Goal: Information Seeking & Learning: Compare options

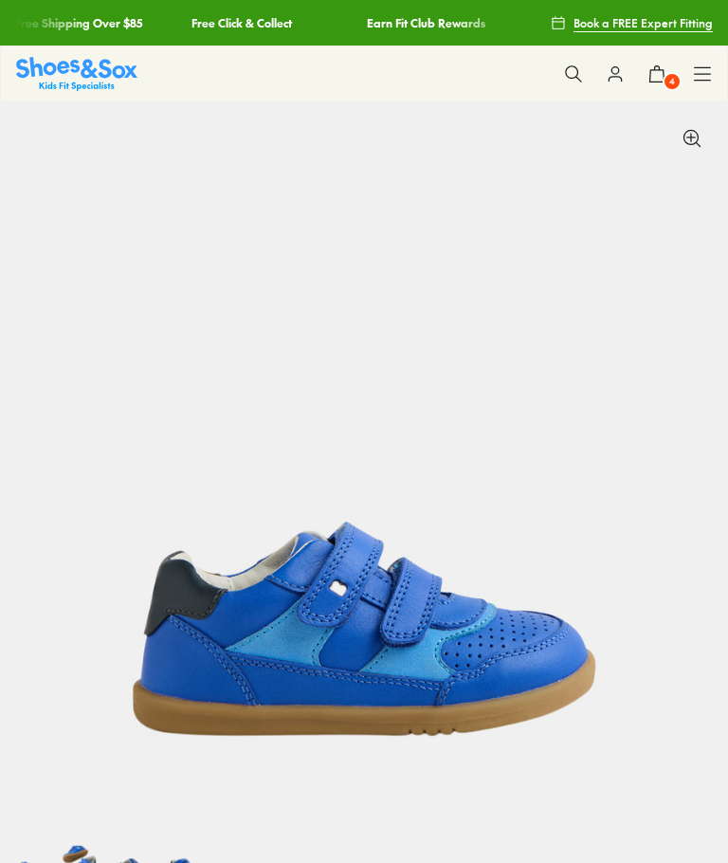
select select "*"
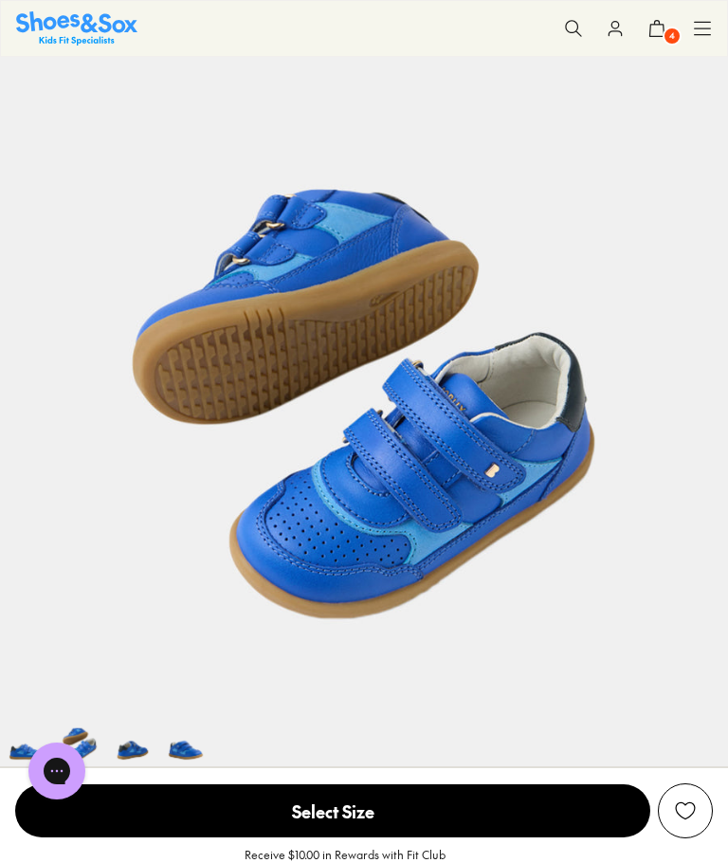
scroll to position [117, 0]
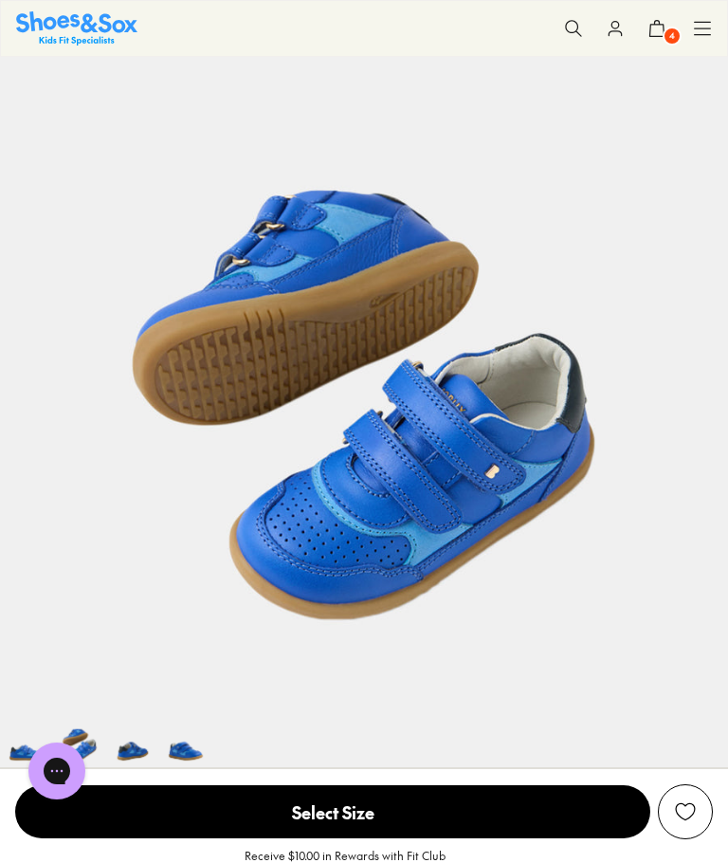
click at [669, 32] on span "4" at bounding box center [672, 36] width 19 height 19
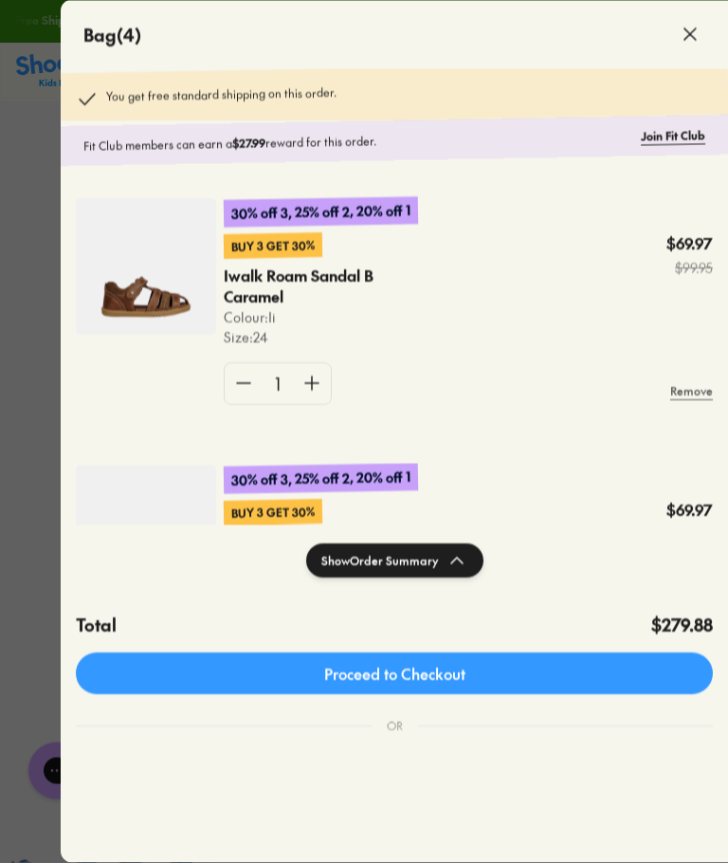
scroll to position [0, 0]
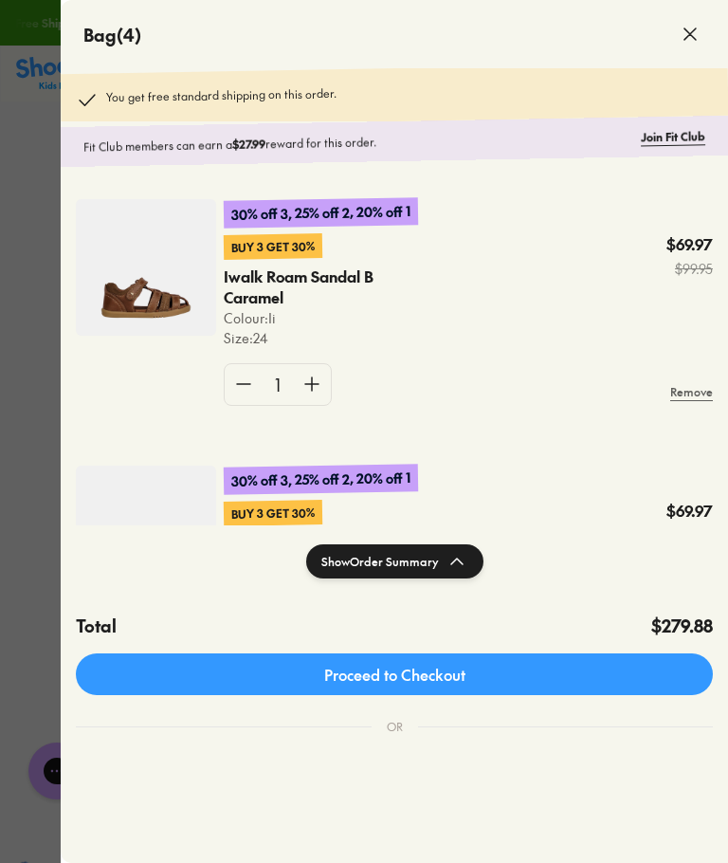
click at [463, 559] on icon at bounding box center [457, 561] width 23 height 23
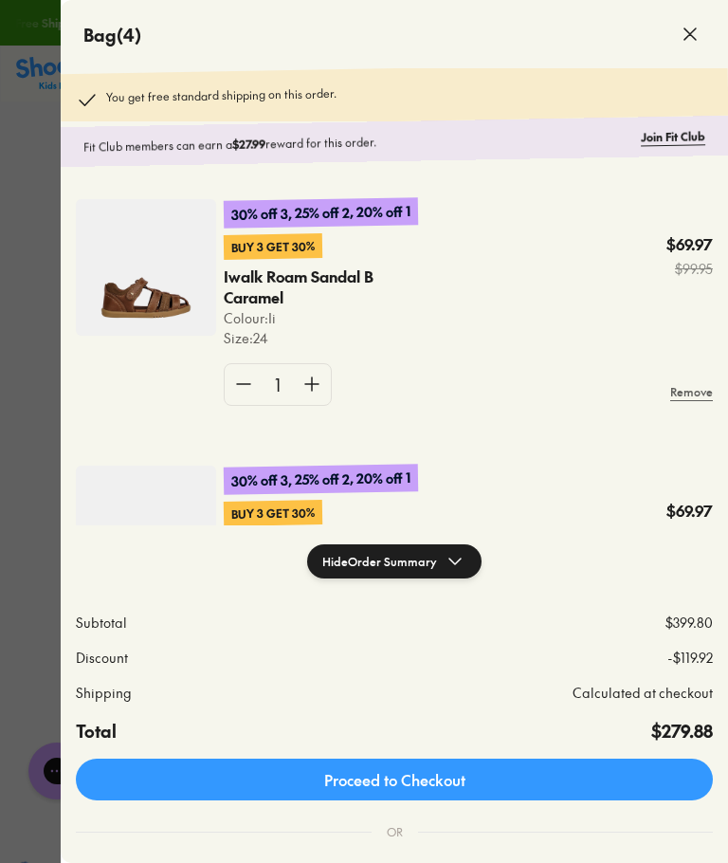
click at [430, 559] on button "Hide Order Summary" at bounding box center [394, 561] width 174 height 34
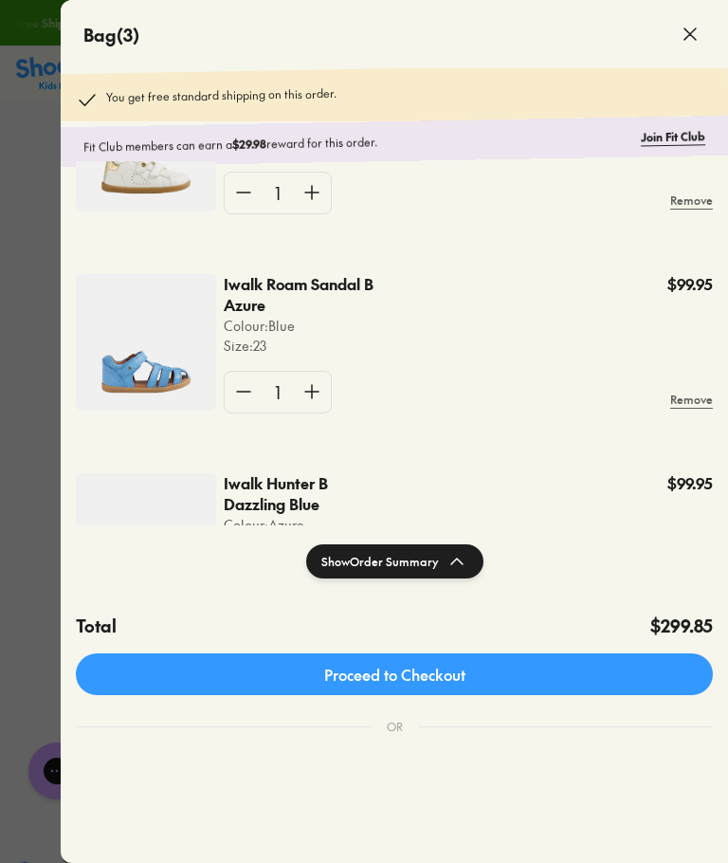
scroll to position [132, 0]
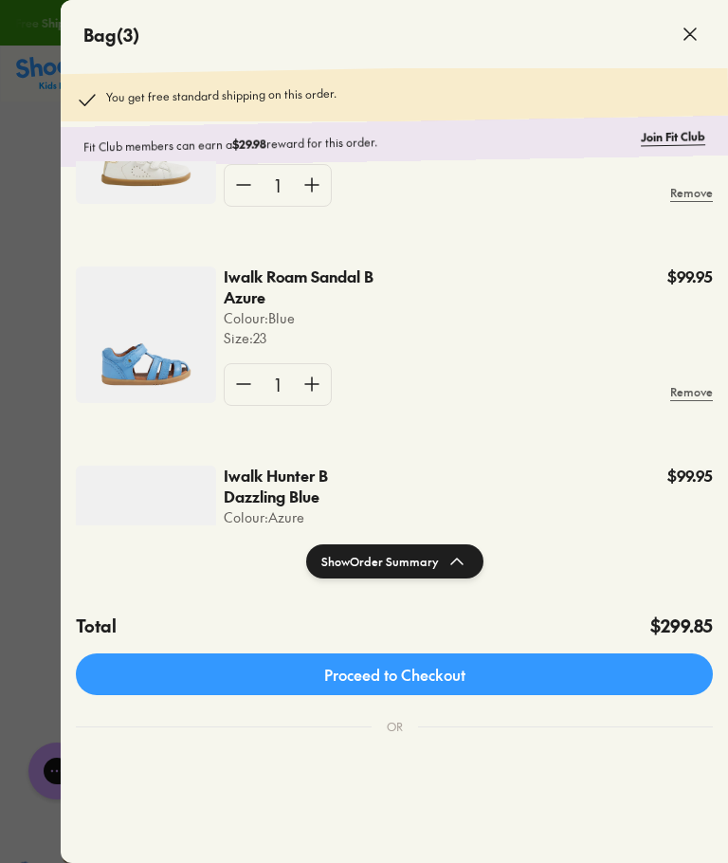
click at [694, 21] on span at bounding box center [690, 34] width 53 height 53
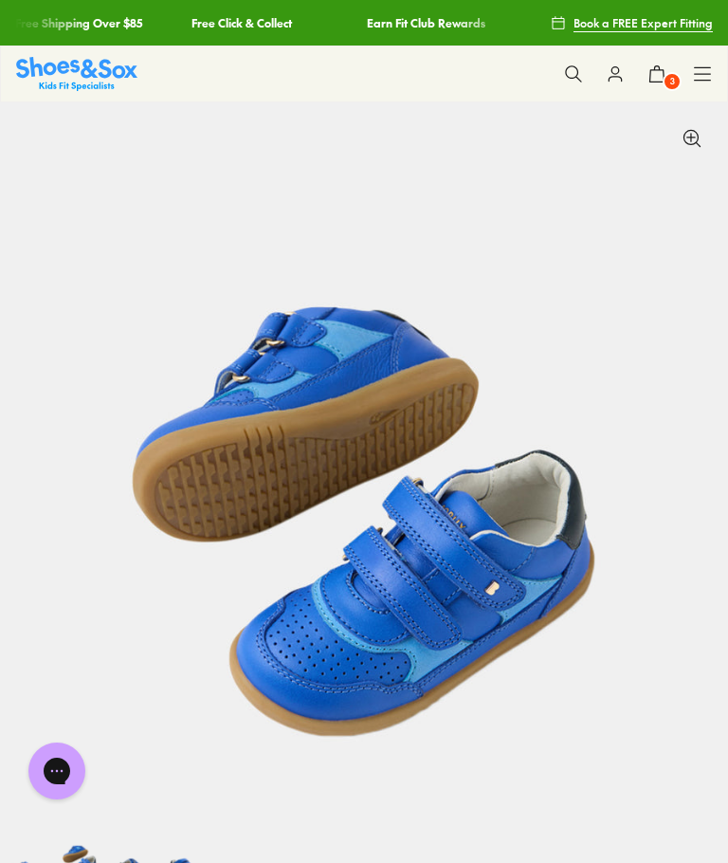
click at [660, 81] on icon at bounding box center [657, 73] width 19 height 19
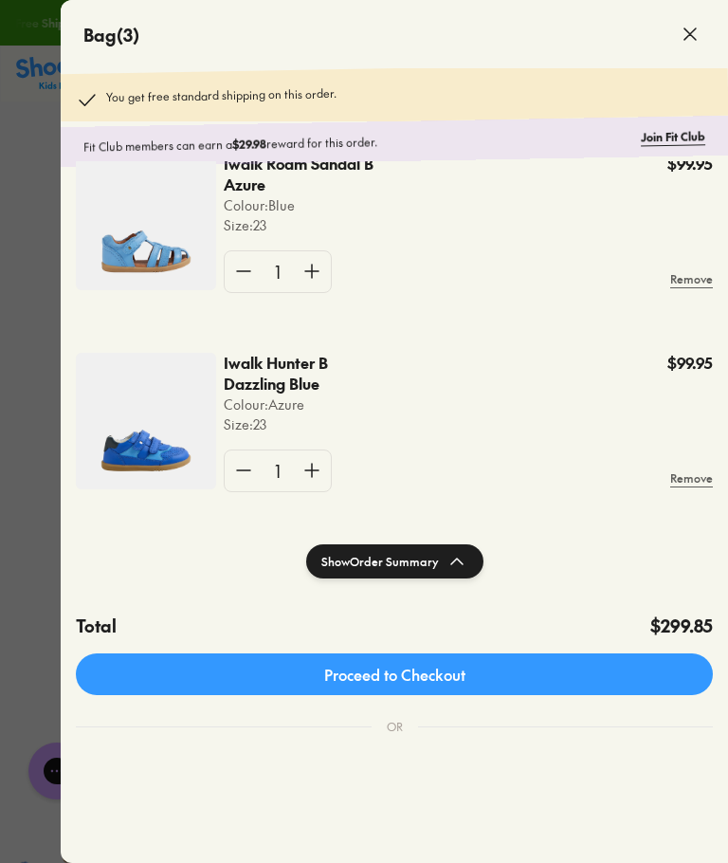
scroll to position [243, 0]
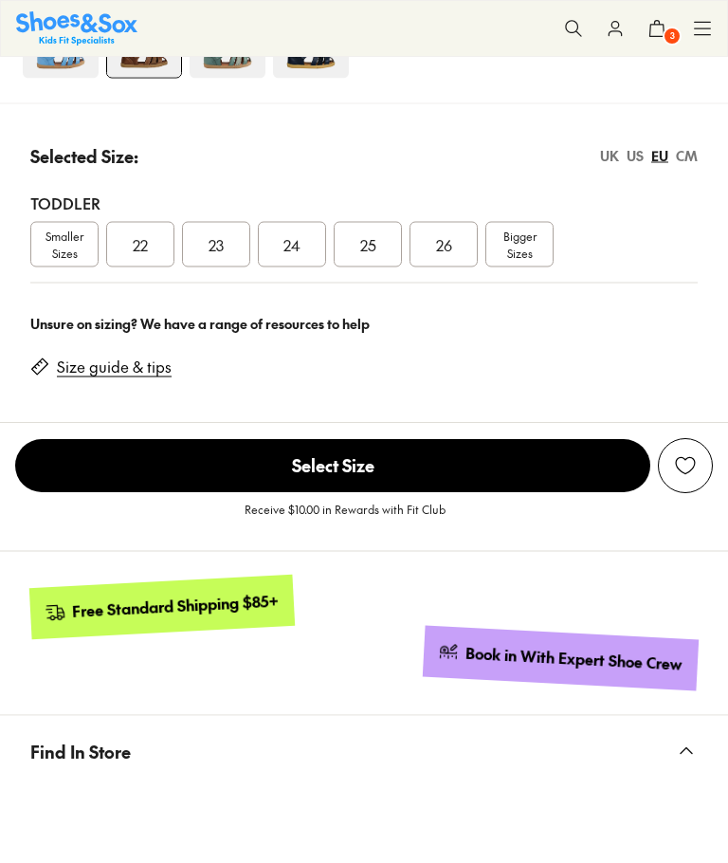
select select "*"
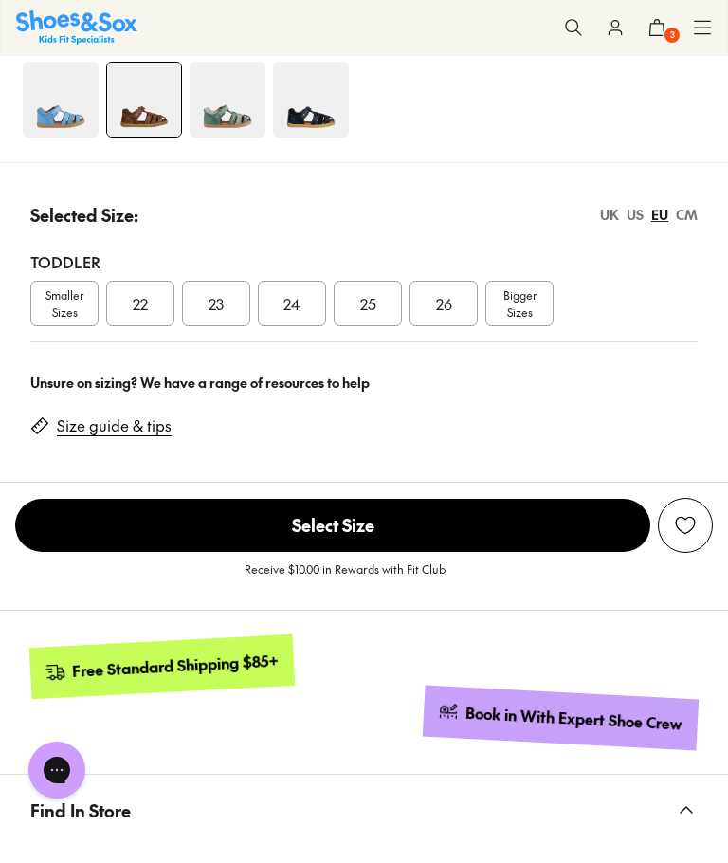
scroll to position [1202, 0]
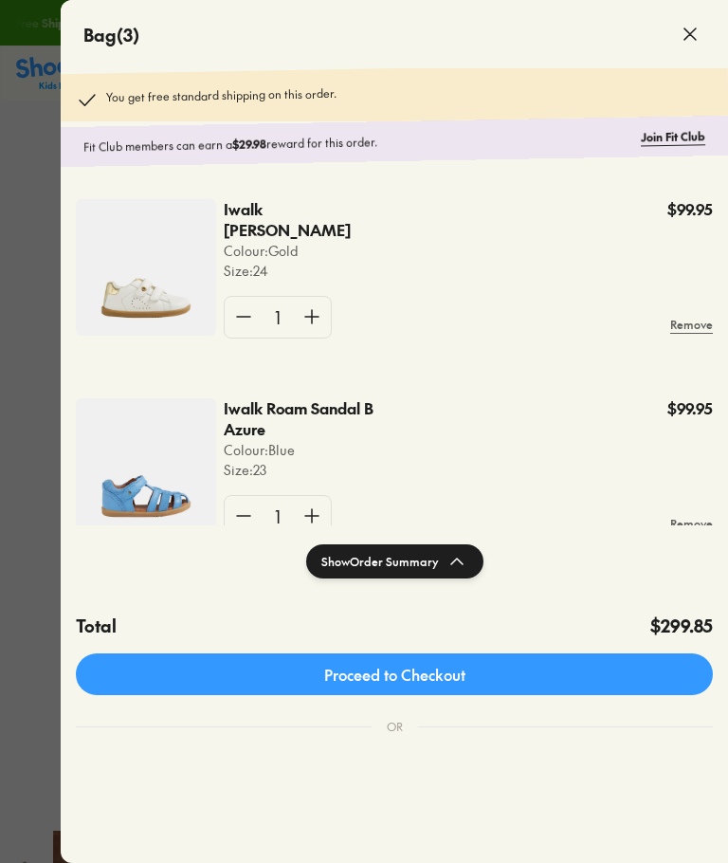
select select "*"
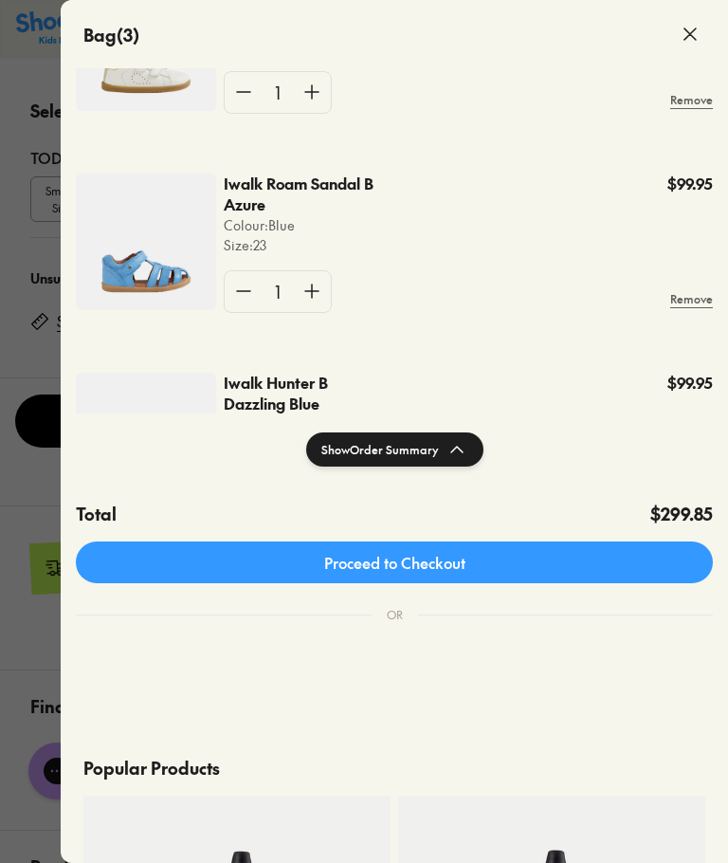
click at [688, 37] on icon at bounding box center [690, 34] width 23 height 23
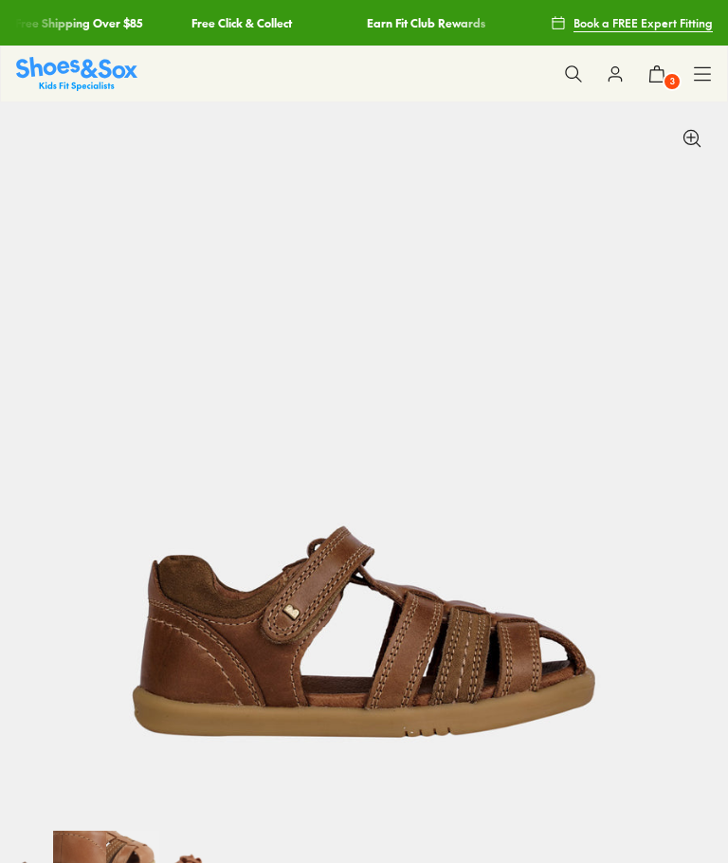
scroll to position [17, 0]
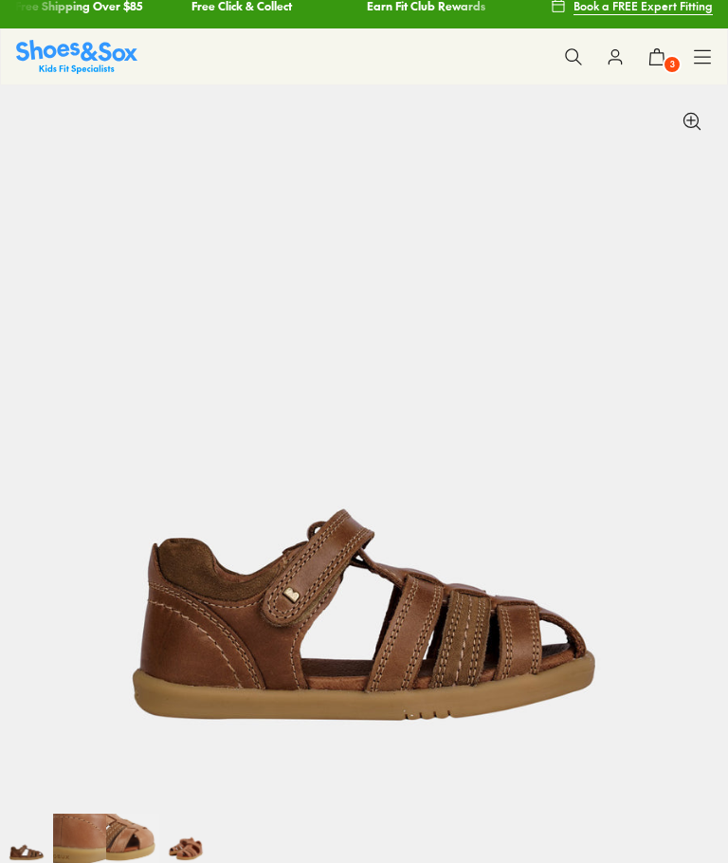
click at [82, 69] on img at bounding box center [76, 56] width 121 height 33
select select "*"
